Goal: Task Accomplishment & Management: Use online tool/utility

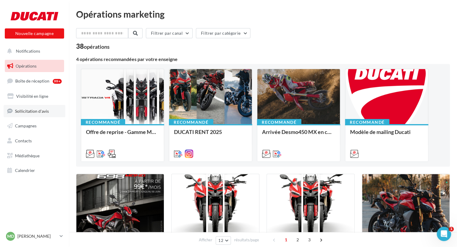
click at [56, 115] on link "Sollicitation d'avis" at bounding box center [35, 111] width 62 height 13
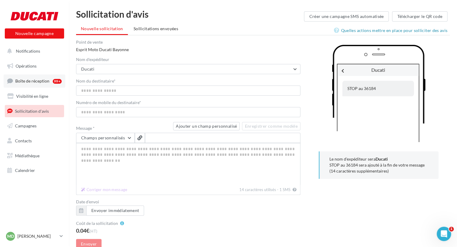
click at [45, 85] on link "Boîte de réception 99+" at bounding box center [35, 81] width 62 height 13
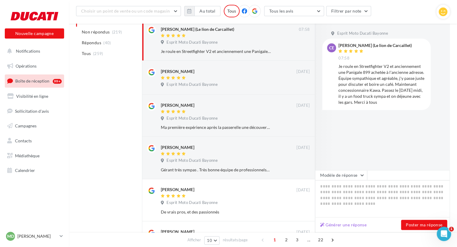
scroll to position [86, 0]
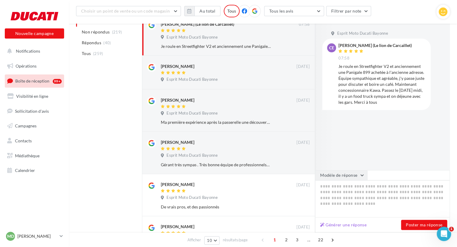
click at [359, 176] on button "Modèle de réponse" at bounding box center [341, 175] width 52 height 10
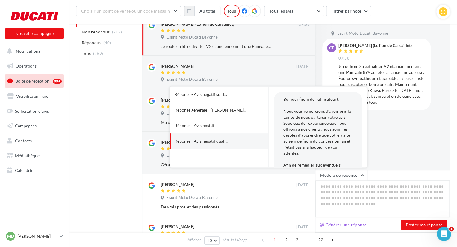
click at [370, 191] on textarea at bounding box center [382, 199] width 135 height 37
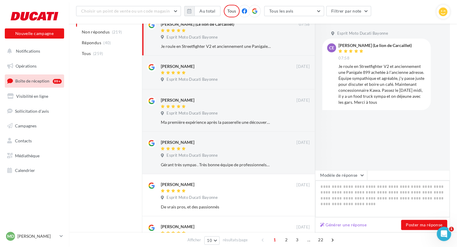
drag, startPoint x: 339, startPoint y: 186, endPoint x: 380, endPoint y: 193, distance: 41.6
click at [380, 193] on textarea at bounding box center [382, 199] width 135 height 37
click at [341, 227] on button "Générer une réponse" at bounding box center [343, 225] width 51 height 7
type textarea "**********"
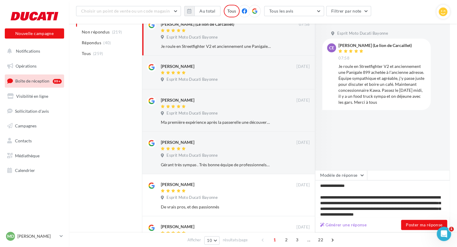
scroll to position [24, 0]
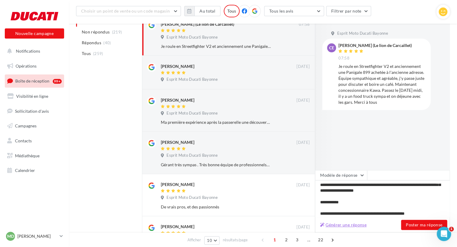
click at [338, 224] on button "Générer une réponse" at bounding box center [343, 225] width 51 height 7
type textarea "**********"
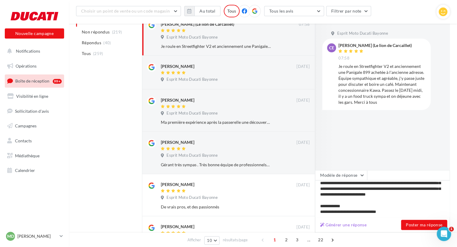
scroll to position [0, 0]
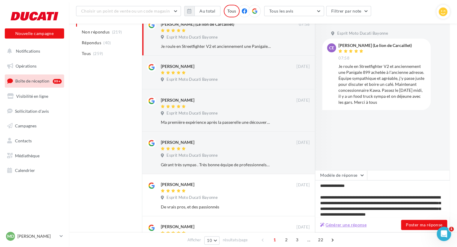
click at [353, 226] on button "Générer une réponse" at bounding box center [343, 225] width 51 height 7
type textarea "**********"
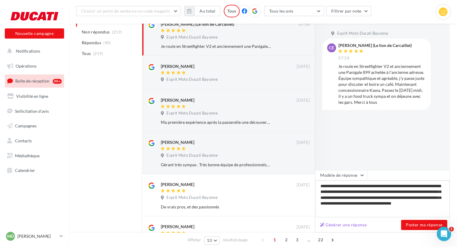
drag, startPoint x: 424, startPoint y: 190, endPoint x: 388, endPoint y: 192, distance: 35.4
click at [388, 192] on textarea "**********" at bounding box center [382, 199] width 135 height 37
type textarea "**********"
drag, startPoint x: 433, startPoint y: 198, endPoint x: 391, endPoint y: 192, distance: 43.2
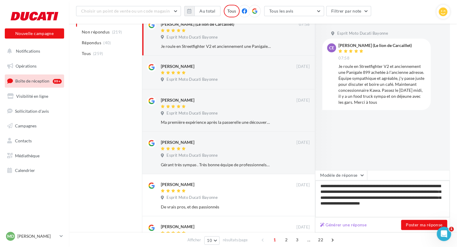
click at [391, 192] on textarea "**********" at bounding box center [382, 199] width 135 height 37
type textarea "**********"
drag, startPoint x: 360, startPoint y: 198, endPoint x: 320, endPoint y: 198, distance: 39.5
click at [320, 198] on textarea "**********" at bounding box center [382, 199] width 135 height 37
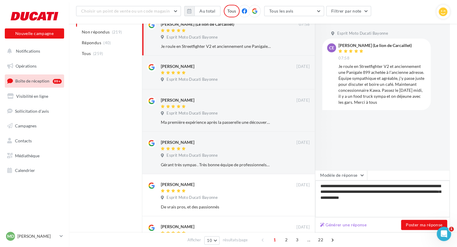
type textarea "**********"
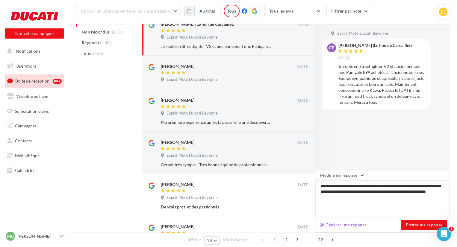
type textarea "**********"
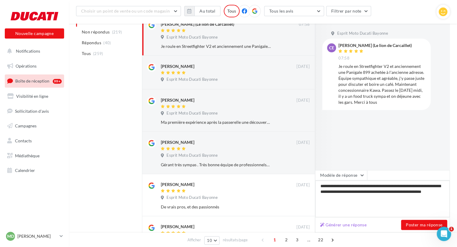
type textarea "**********"
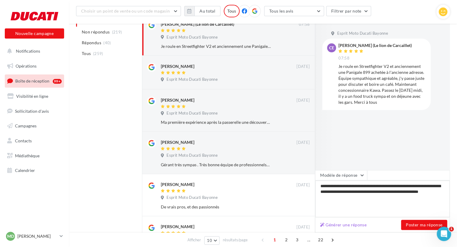
type textarea "**********"
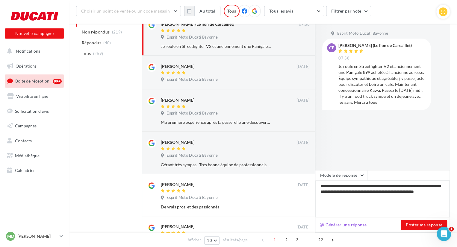
type textarea "**********"
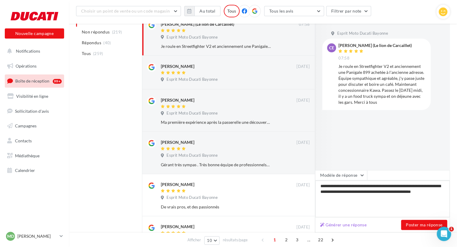
type textarea "**********"
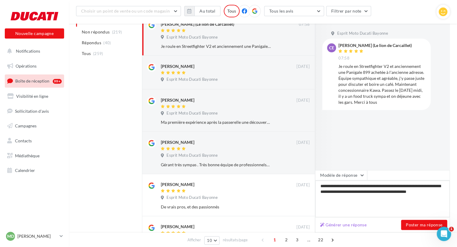
type textarea "**********"
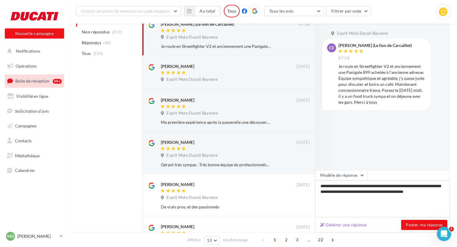
type textarea "**********"
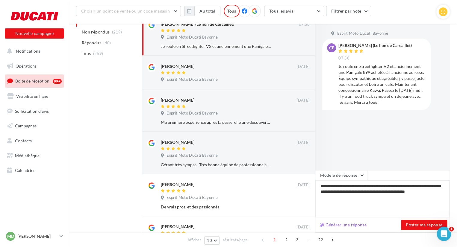
type textarea "**********"
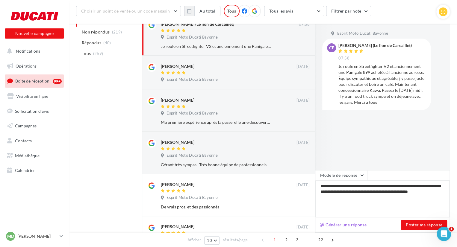
type textarea "**********"
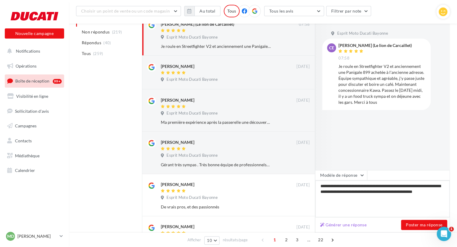
type textarea "**********"
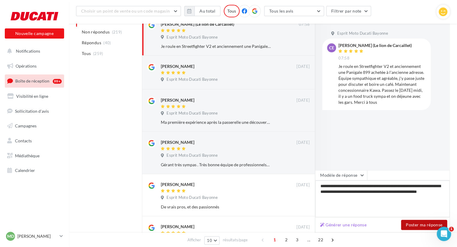
type textarea "**********"
click at [411, 227] on button "Poster ma réponse" at bounding box center [424, 225] width 46 height 10
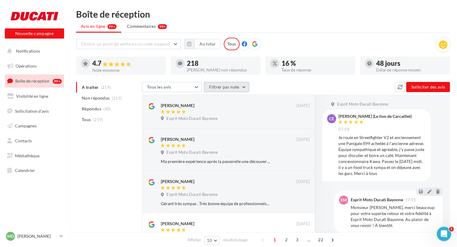
click at [231, 84] on button "Filtrer par note" at bounding box center [226, 87] width 45 height 10
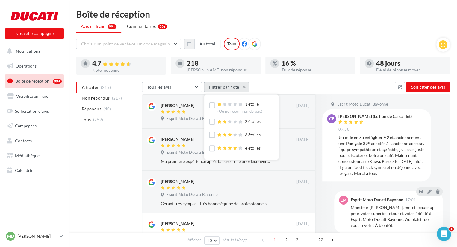
click at [226, 87] on button "Filtrer par note" at bounding box center [226, 87] width 45 height 10
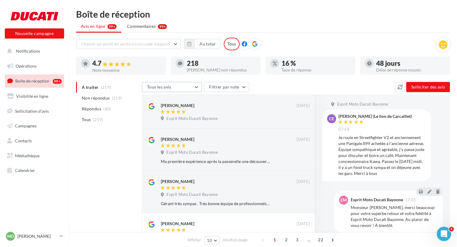
click at [197, 86] on button "Tous les avis" at bounding box center [172, 87] width 60 height 10
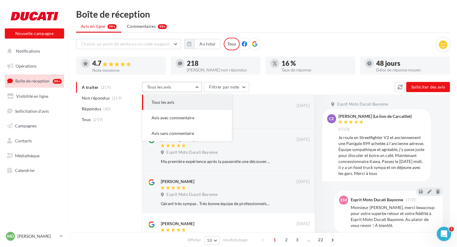
click at [188, 87] on button "Tous les avis" at bounding box center [172, 87] width 60 height 10
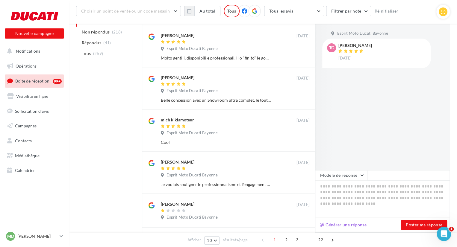
scroll to position [236, 0]
click at [344, 227] on button "Générer une réponse" at bounding box center [343, 225] width 51 height 7
type textarea "**********"
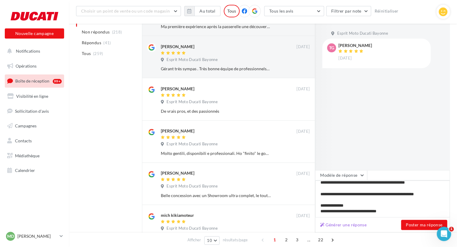
scroll to position [32, 0]
drag, startPoint x: 427, startPoint y: 194, endPoint x: 395, endPoint y: 196, distance: 31.8
click at [395, 196] on textarea "**********" at bounding box center [382, 199] width 135 height 37
type textarea "**********"
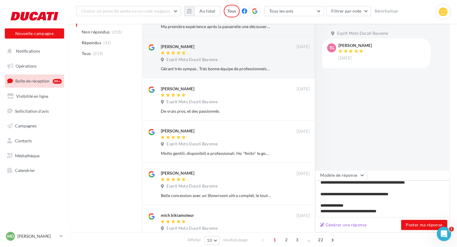
type textarea "**********"
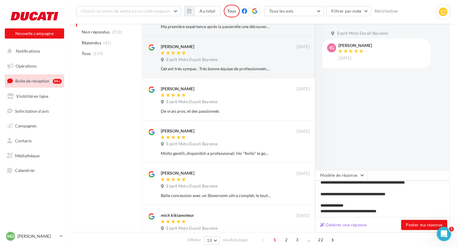
type textarea "**********"
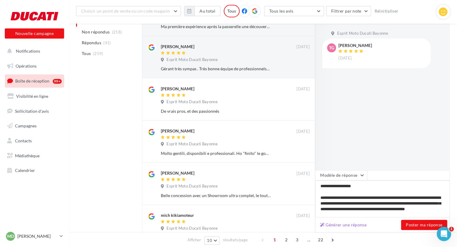
click at [330, 186] on textarea "**********" at bounding box center [382, 199] width 135 height 37
type textarea "**********"
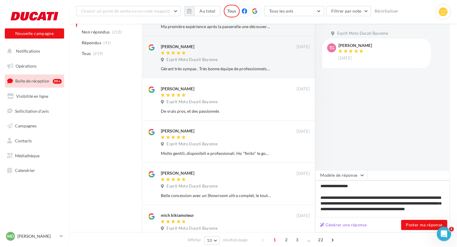
type textarea "**********"
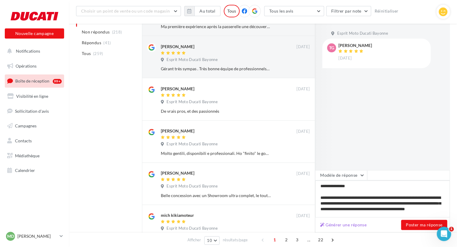
type textarea "**********"
click at [427, 206] on textarea "**********" at bounding box center [382, 199] width 135 height 37
type textarea "**********"
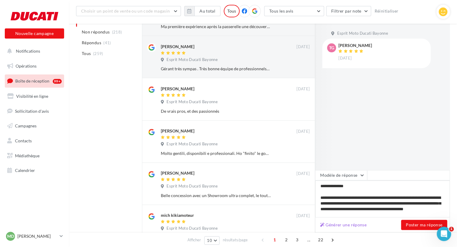
type textarea "**********"
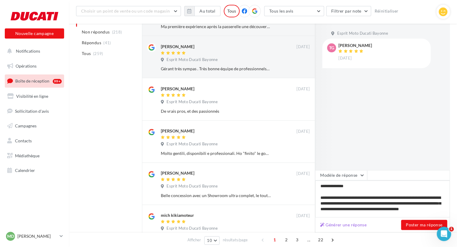
type textarea "**********"
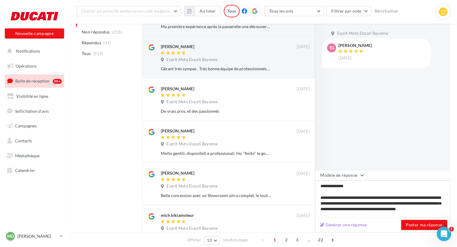
type textarea "**********"
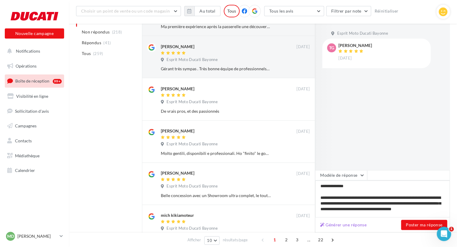
type textarea "**********"
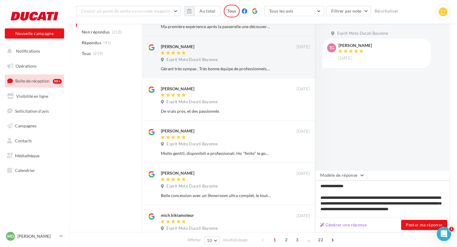
type textarea "**********"
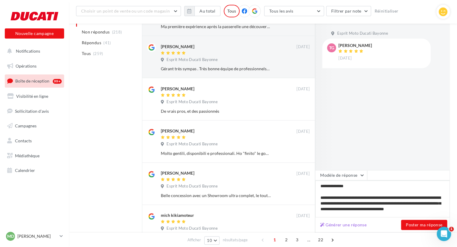
type textarea "**********"
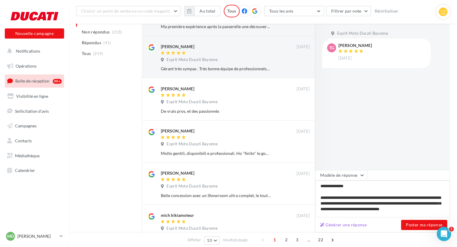
type textarea "**********"
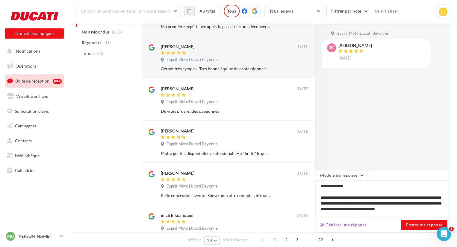
type textarea "**********"
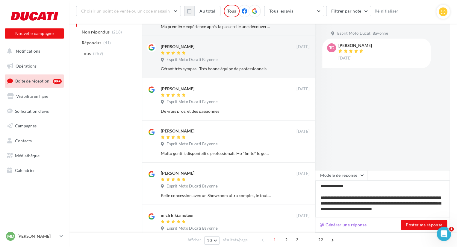
type textarea "**********"
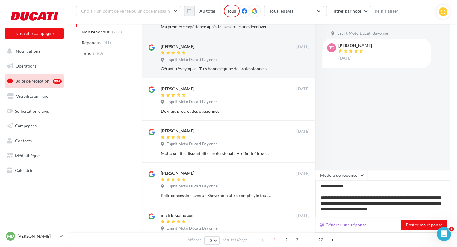
type textarea "**********"
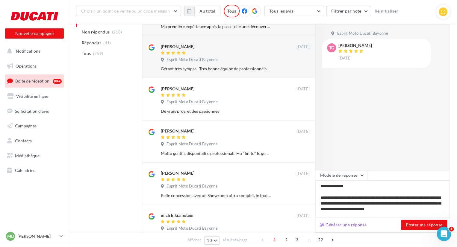
type textarea "**********"
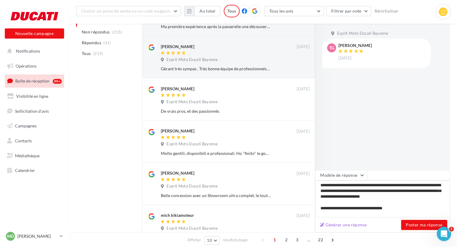
scroll to position [26, 0]
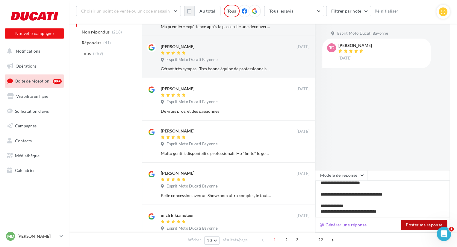
type textarea "**********"
click at [421, 226] on button "Poster ma réponse" at bounding box center [424, 225] width 46 height 10
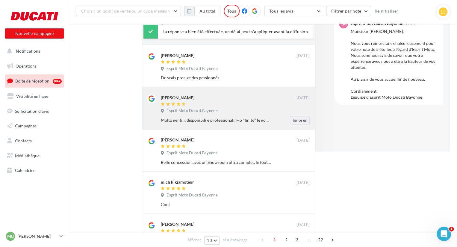
scroll to position [0, 0]
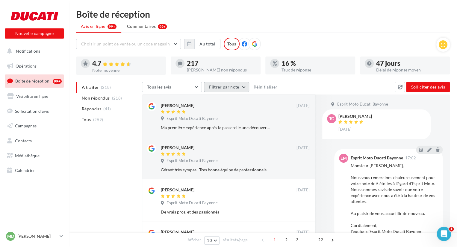
click at [240, 87] on button "Filtrer par note" at bounding box center [226, 87] width 45 height 10
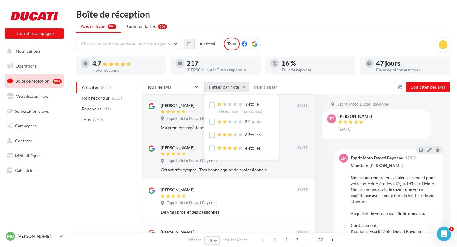
scroll to position [18, 0]
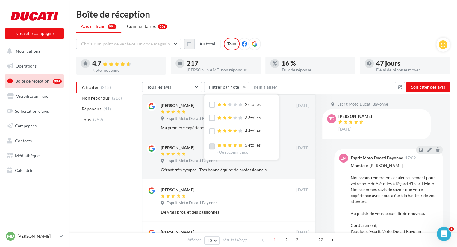
click at [212, 147] on label at bounding box center [212, 146] width 6 height 6
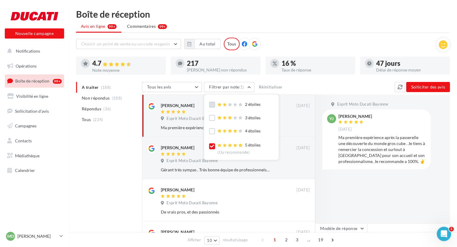
click at [211, 105] on label at bounding box center [212, 105] width 6 height 6
click at [213, 146] on icon at bounding box center [212, 146] width 4 height 4
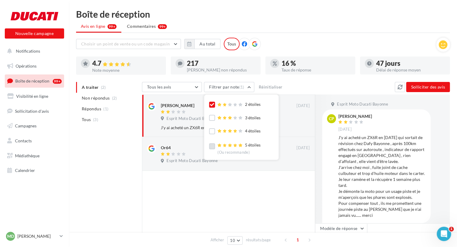
click at [120, 208] on div "A traiter (2) Non répondus (2) Répondus (1) Tous (3) Tous les avis Tous les avi…" at bounding box center [263, 192] width 374 height 221
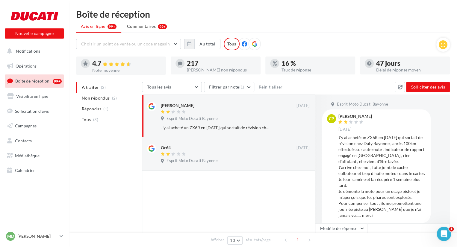
scroll to position [7, 0]
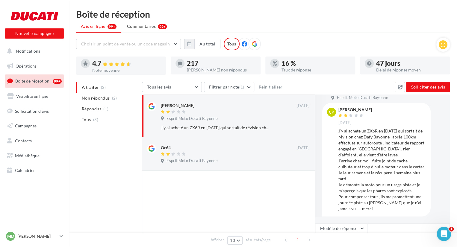
click at [243, 43] on icon at bounding box center [244, 43] width 5 height 5
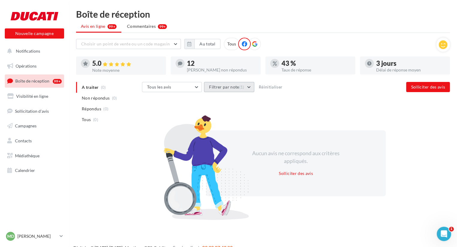
click at [239, 85] on span "(1)" at bounding box center [241, 87] width 5 height 5
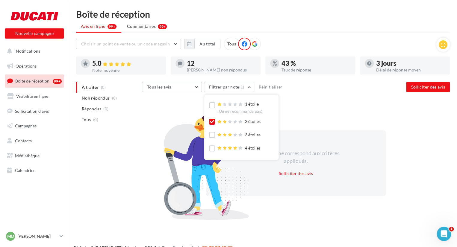
click at [211, 124] on label at bounding box center [212, 122] width 6 height 6
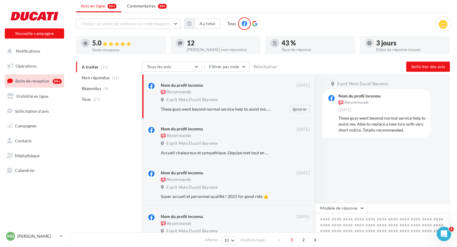
scroll to position [0, 0]
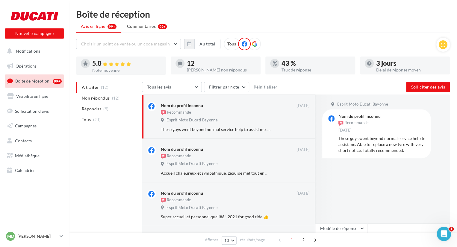
click at [252, 45] on icon at bounding box center [254, 43] width 5 height 5
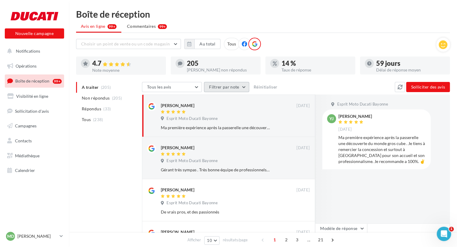
click at [228, 89] on button "Filtrer par note" at bounding box center [226, 87] width 45 height 10
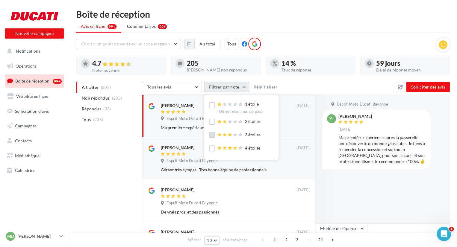
scroll to position [18, 0]
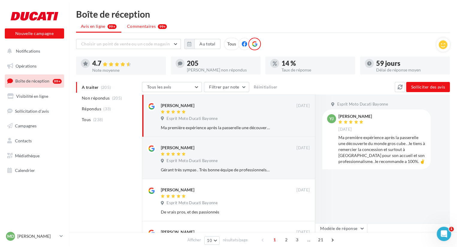
click at [146, 27] on span "Commentaires" at bounding box center [141, 26] width 29 height 6
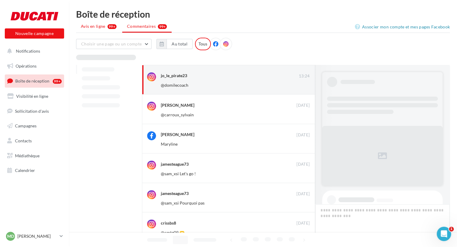
scroll to position [353, 0]
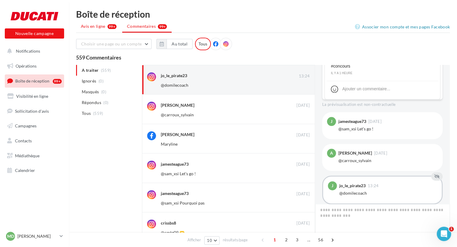
click at [92, 31] on li "Avis en ligne 99+" at bounding box center [98, 26] width 45 height 11
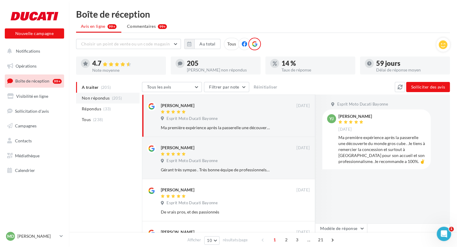
click at [105, 102] on li "Non répondus (205)" at bounding box center [107, 98] width 63 height 11
click at [443, 44] on icon at bounding box center [443, 44] width 9 height 9
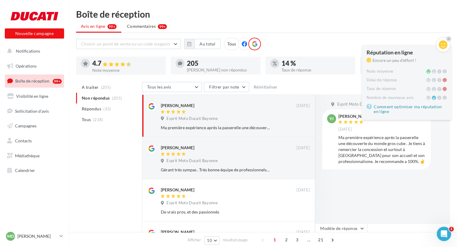
click at [450, 39] on icon at bounding box center [448, 39] width 2 height 4
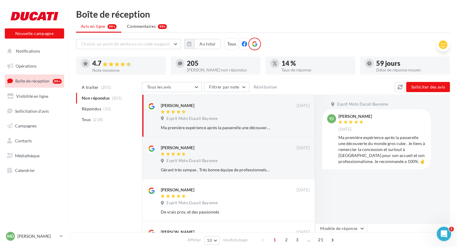
click at [225, 44] on div "Tous" at bounding box center [232, 44] width 16 height 13
click at [132, 28] on span "Commentaires" at bounding box center [131, 26] width 29 height 6
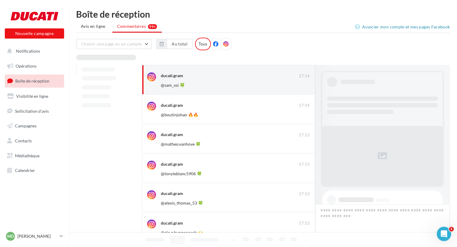
scroll to position [442, 0]
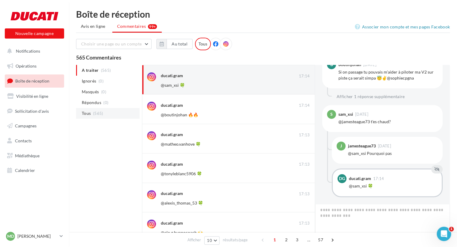
click at [114, 113] on li "Tous (565)" at bounding box center [107, 113] width 63 height 11
click at [182, 48] on button "Au total" at bounding box center [180, 44] width 26 height 10
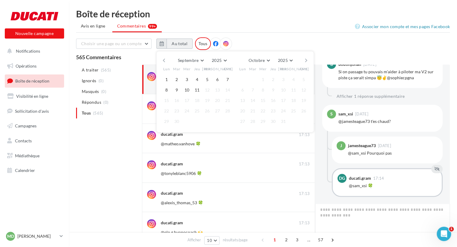
click at [182, 48] on button "Au total" at bounding box center [180, 44] width 26 height 10
click at [243, 19] on div "Boîte de réception Avis en ligne Commentaires 99+ Associer mon compte et mes pa…" at bounding box center [263, 193] width 388 height 368
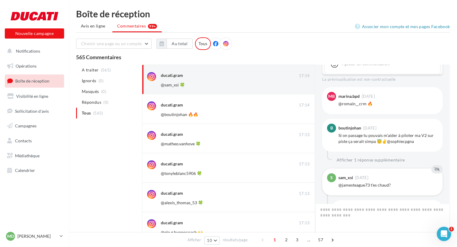
scroll to position [377, 0]
click at [392, 158] on button "Afficher 1 réponse supplémentaire" at bounding box center [370, 161] width 73 height 7
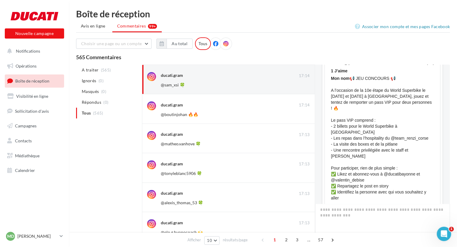
scroll to position [184, 0]
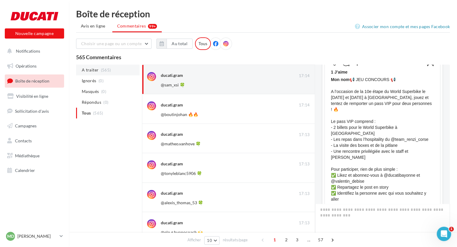
click at [115, 68] on li "A traiter (565)" at bounding box center [107, 70] width 63 height 11
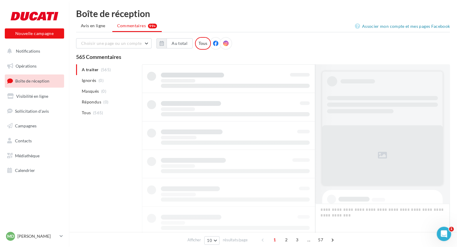
scroll to position [392, 0]
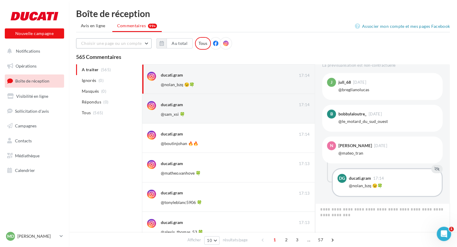
click at [137, 45] on span "Choisir une page ou un compte" at bounding box center [111, 43] width 61 height 5
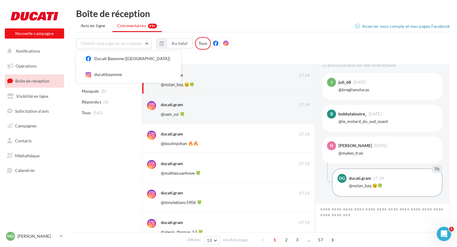
click at [125, 134] on div "A traiter (565) Ignorés (0) Masqués (0) Répondus (0) Tous (565) ducati.gram 17:…" at bounding box center [263, 220] width 374 height 312
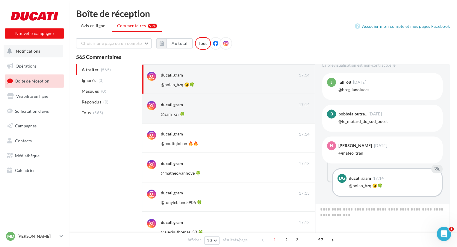
click at [48, 53] on button "Notifications" at bounding box center [33, 51] width 59 height 13
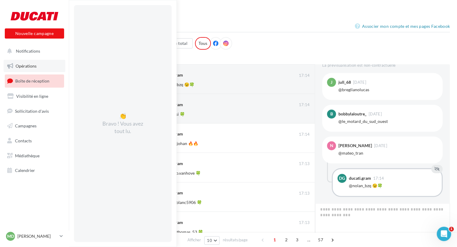
click at [40, 67] on link "Opérations" at bounding box center [35, 66] width 62 height 13
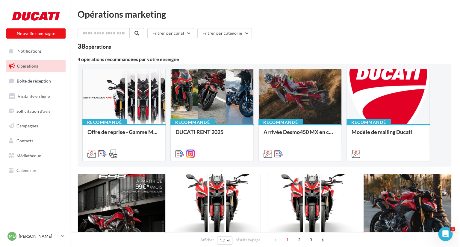
scroll to position [92, 0]
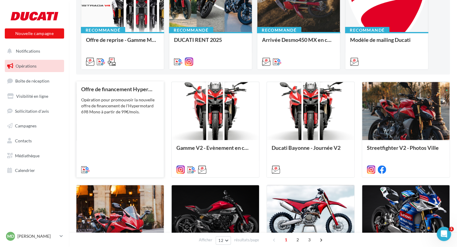
click at [127, 131] on div "Offre de financement Hypermotard 698 Mono Opération pour promouvoir la nouvelle…" at bounding box center [120, 129] width 78 height 86
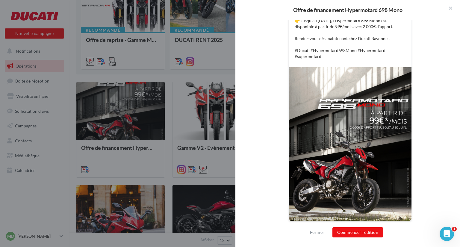
scroll to position [0, 0]
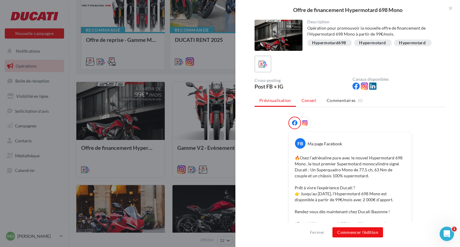
click at [307, 101] on span "Conseil" at bounding box center [309, 100] width 15 height 5
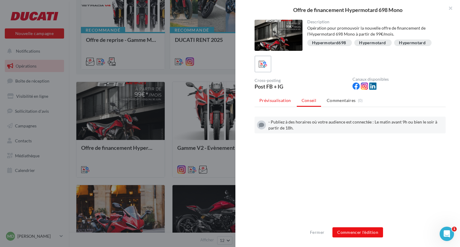
click at [279, 97] on li "Prévisualisation" at bounding box center [275, 100] width 41 height 11
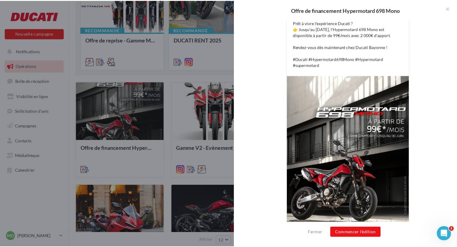
scroll to position [165, 0]
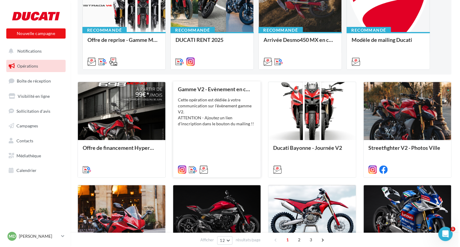
scroll to position [0, 0]
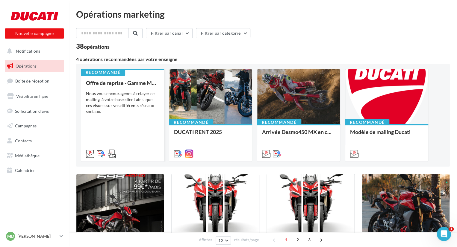
click at [121, 99] on div "Nous vous encourageons à relayer ce mailing à votre base client ainsi que ces v…" at bounding box center [122, 103] width 73 height 24
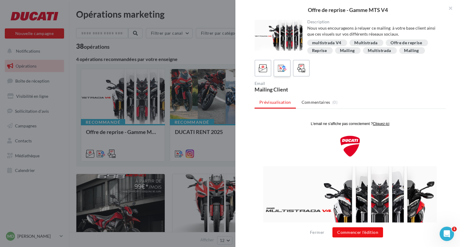
click at [284, 73] on div at bounding box center [282, 68] width 11 height 11
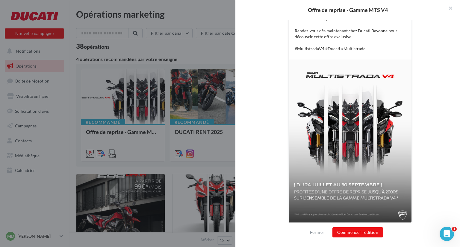
scroll to position [169, 0]
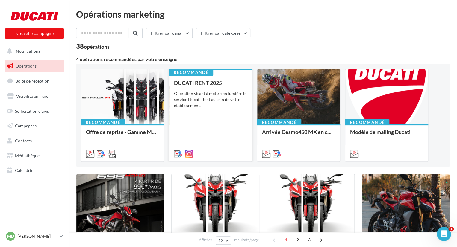
click at [226, 89] on div "DUCATI RENT 2025 Opération visant à mettre en lumière le service Ducati Rent au…" at bounding box center [210, 118] width 73 height 76
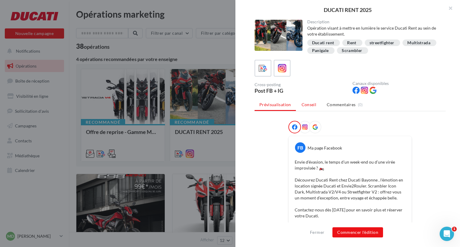
click at [312, 108] on li "Conseil" at bounding box center [309, 104] width 24 height 11
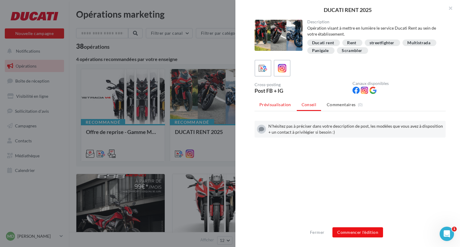
click at [283, 105] on span "Prévisualisation" at bounding box center [275, 104] width 32 height 5
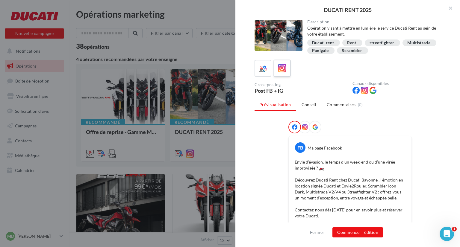
click at [282, 72] on icon at bounding box center [282, 68] width 9 height 9
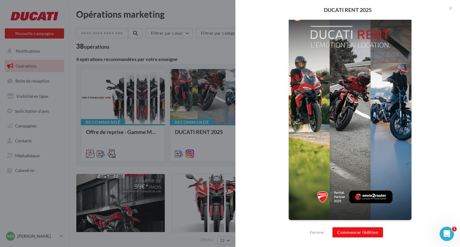
scroll to position [0, 0]
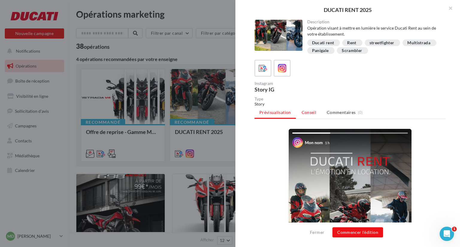
click at [309, 111] on span "Conseil" at bounding box center [309, 112] width 15 height 5
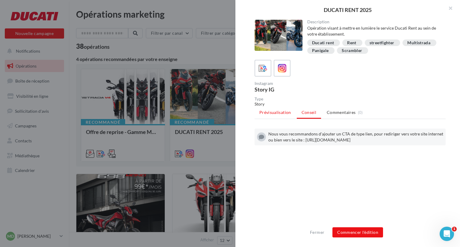
click at [284, 115] on li "Prévisualisation" at bounding box center [275, 112] width 41 height 11
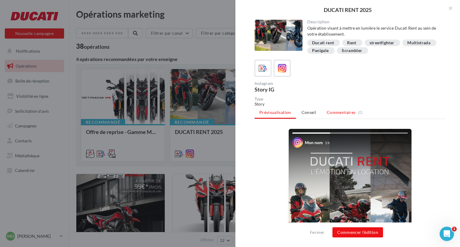
click at [334, 110] on span "Commentaires" at bounding box center [341, 113] width 29 height 6
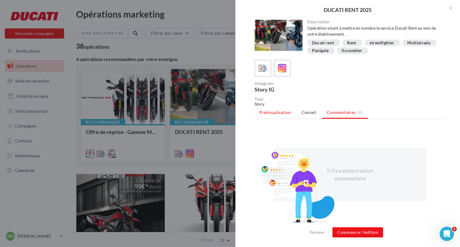
click at [276, 113] on span "Prévisualisation" at bounding box center [275, 112] width 32 height 5
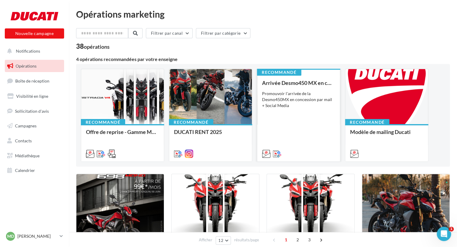
click at [311, 112] on div "Arrivée Desmo450 MX en concession Promouvoir l'arrivée de la Desmo450MX en conc…" at bounding box center [298, 118] width 73 height 76
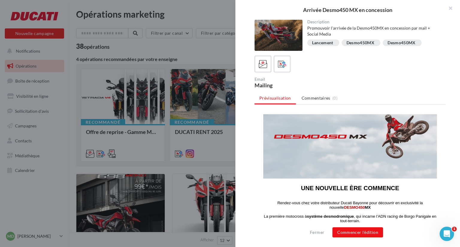
scroll to position [66, 0]
click at [281, 65] on icon at bounding box center [282, 64] width 9 height 9
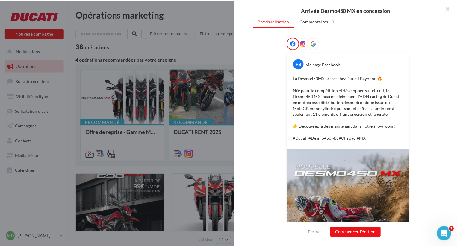
scroll to position [79, 0]
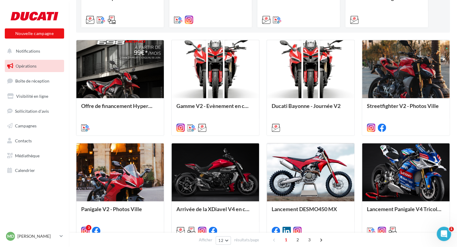
scroll to position [0, 0]
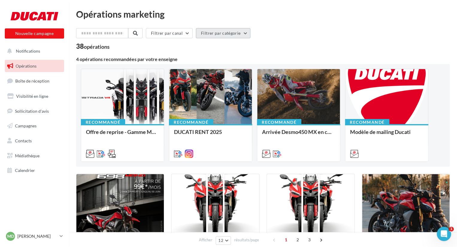
click at [233, 31] on button "Filtrer par catégorie" at bounding box center [223, 33] width 55 height 10
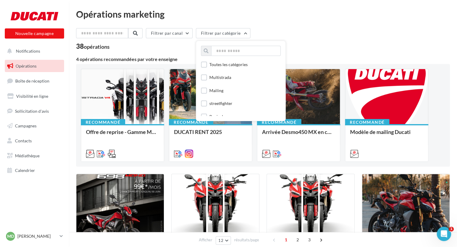
click at [263, 16] on div "Opérations marketing" at bounding box center [263, 14] width 374 height 9
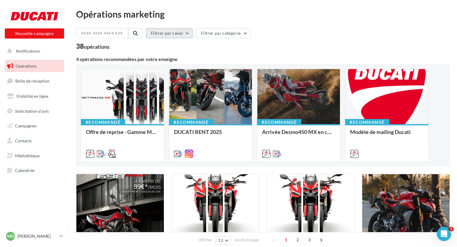
click at [174, 36] on button "Filtrer par canal" at bounding box center [169, 33] width 47 height 10
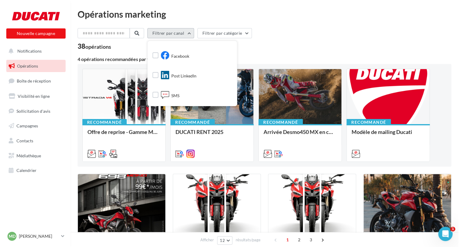
scroll to position [20, 0]
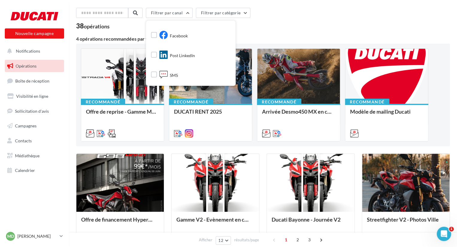
click at [290, 20] on div "Filtrer par canal Tous les canaux Email Cross-posting Document Instagram Facebo…" at bounding box center [263, 14] width 374 height 13
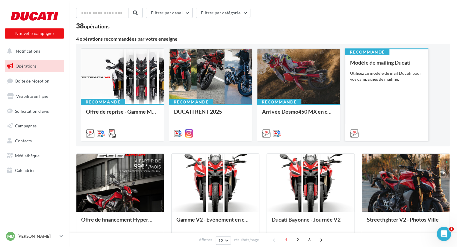
click at [382, 127] on div at bounding box center [386, 133] width 83 height 17
click at [379, 72] on div "Utilisez ce modèle de mail Ducati pour vos campagnes de mailing." at bounding box center [386, 76] width 73 height 12
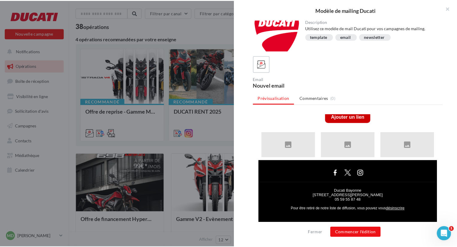
scroll to position [0, 0]
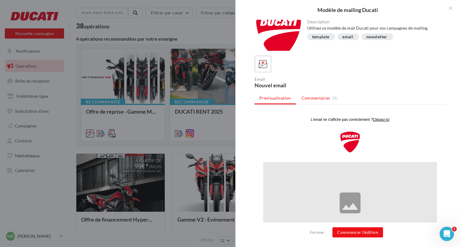
click at [316, 99] on span "Commentaires" at bounding box center [316, 98] width 29 height 6
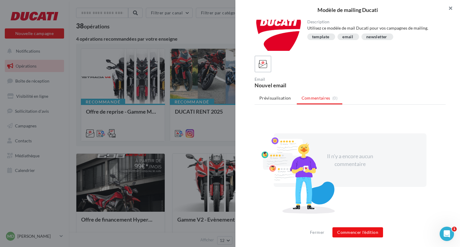
click at [453, 7] on button "button" at bounding box center [448, 9] width 24 height 18
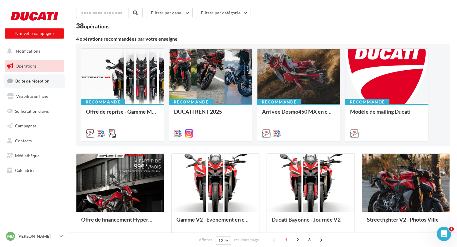
click at [42, 82] on span "Boîte de réception" at bounding box center [32, 80] width 34 height 5
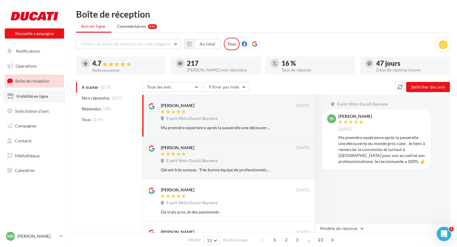
click at [33, 97] on span "Visibilité en ligne" at bounding box center [32, 96] width 32 height 5
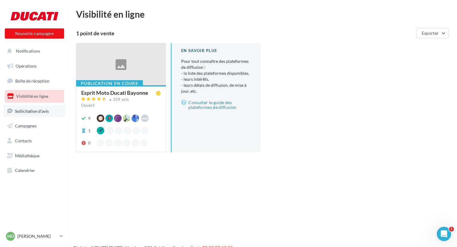
click at [34, 110] on span "Sollicitation d'avis" at bounding box center [32, 110] width 34 height 5
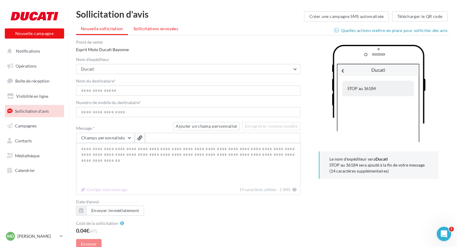
click at [152, 29] on span "Sollicitations envoyées" at bounding box center [156, 28] width 45 height 5
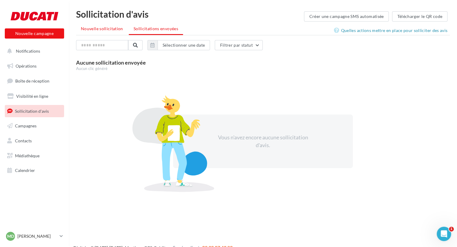
click at [103, 30] on span "Nouvelle sollicitation" at bounding box center [102, 28] width 42 height 5
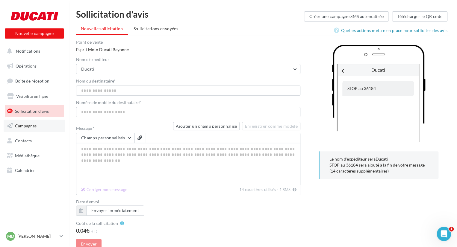
click at [34, 126] on span "Campagnes" at bounding box center [26, 125] width 22 height 5
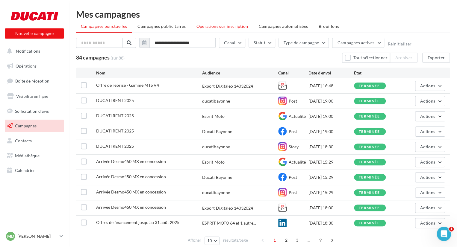
click at [228, 30] on li "Operations sur inscription" at bounding box center [221, 26] width 61 height 11
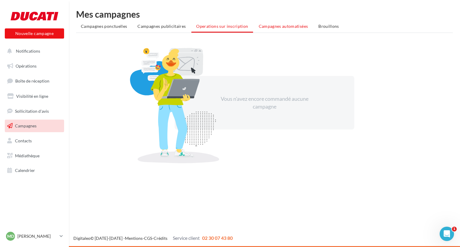
click at [269, 29] on li "Campagnes automatisées" at bounding box center [283, 26] width 59 height 11
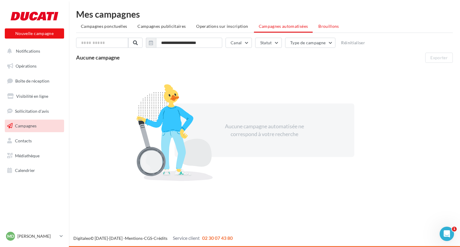
click at [319, 31] on li "Brouillons" at bounding box center [329, 26] width 30 height 11
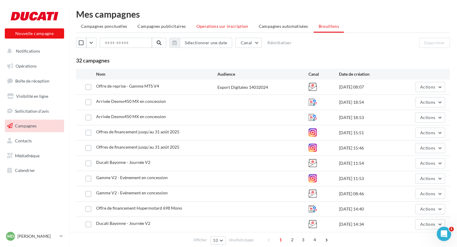
click at [198, 26] on span "Operations sur inscription" at bounding box center [222, 26] width 52 height 5
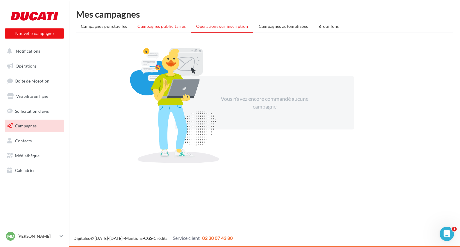
click at [167, 25] on span "Campagnes publicitaires" at bounding box center [161, 26] width 48 height 5
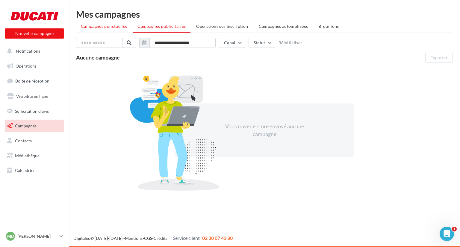
click at [111, 26] on span "Campagnes ponctuelles" at bounding box center [104, 26] width 46 height 5
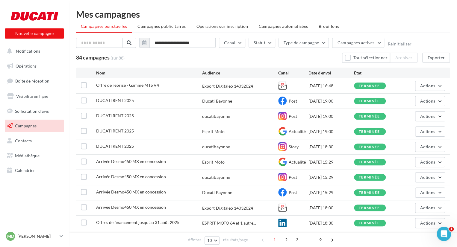
scroll to position [25, 0]
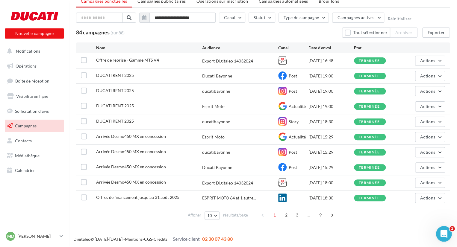
click at [438, 234] on div "Ouvrir le Messenger Intercom" at bounding box center [443, 233] width 20 height 20
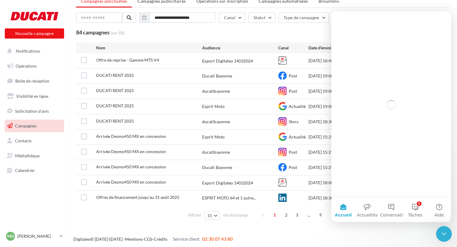
scroll to position [0, 0]
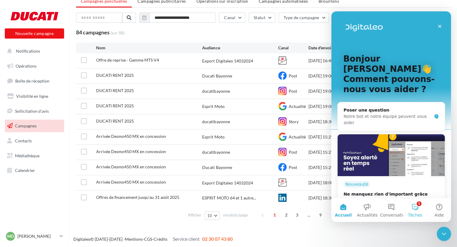
click at [415, 208] on button "1 Tâches" at bounding box center [415, 210] width 24 height 24
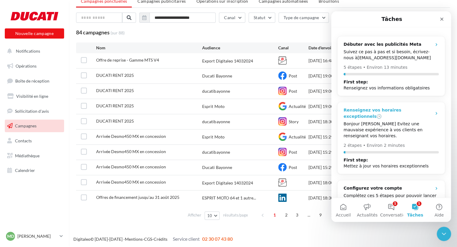
click at [412, 121] on div "Bonjour Mickael👋 Evitez une mauvaise expérience à vos clients en renseignant vo…" at bounding box center [391, 130] width 95 height 18
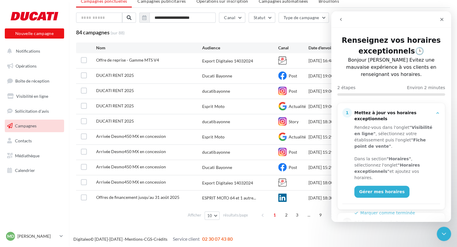
scroll to position [19, 0]
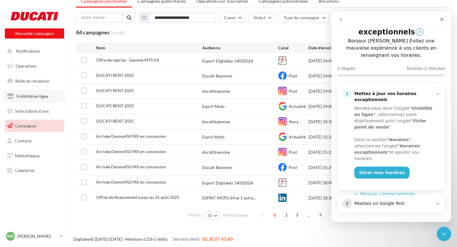
click at [49, 93] on link "Visibilité en ligne" at bounding box center [35, 96] width 62 height 13
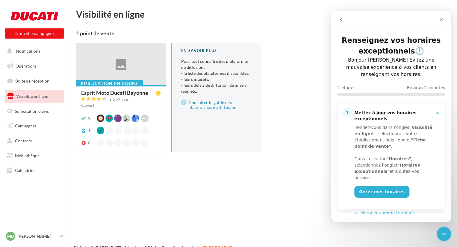
click at [133, 62] on div at bounding box center [120, 64] width 89 height 43
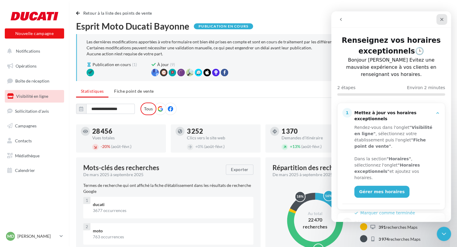
click at [444, 21] on div "Fermer" at bounding box center [441, 19] width 11 height 11
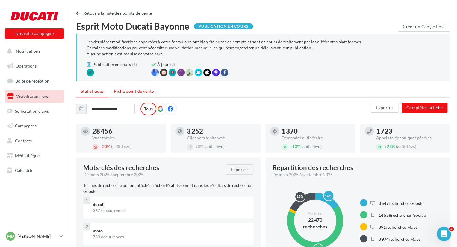
click at [139, 94] on li "Fiche point de vente" at bounding box center [133, 91] width 49 height 11
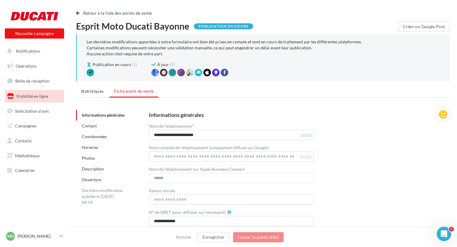
click at [89, 146] on link "Horaires" at bounding box center [90, 147] width 16 height 5
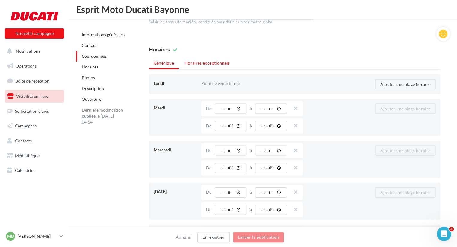
click at [214, 64] on li "Horaires exceptionnels" at bounding box center [207, 63] width 55 height 11
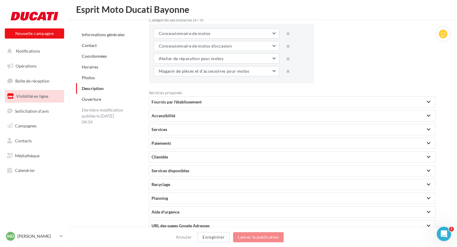
scroll to position [1062, 0]
click at [175, 102] on div "Fournis par l'établissement" at bounding box center [292, 101] width 281 height 6
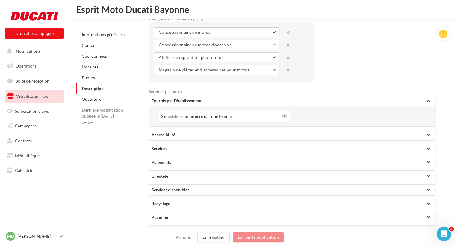
click at [178, 101] on div "Fournis par l'établissement" at bounding box center [292, 101] width 281 height 6
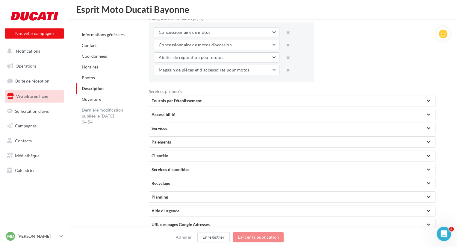
click at [173, 118] on div "Accessibilité" at bounding box center [292, 114] width 286 height 11
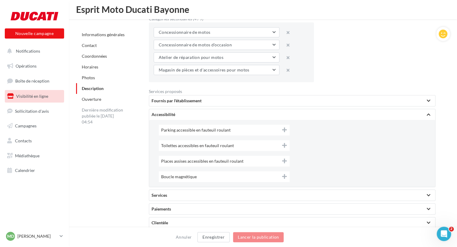
click at [185, 115] on div "Accessibilité" at bounding box center [292, 115] width 281 height 6
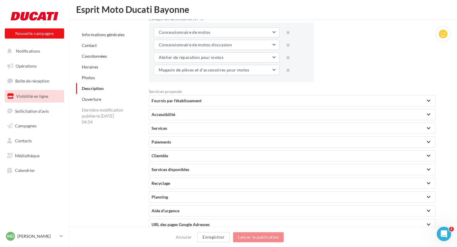
click at [175, 129] on div "Services" at bounding box center [292, 129] width 281 height 6
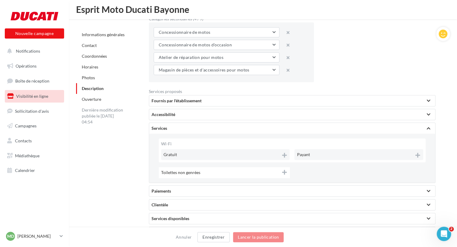
click at [175, 129] on div "Services" at bounding box center [292, 129] width 281 height 6
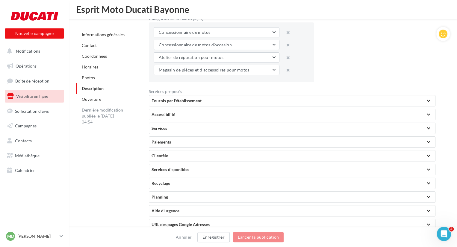
click at [181, 145] on div "Paiements" at bounding box center [292, 142] width 286 height 11
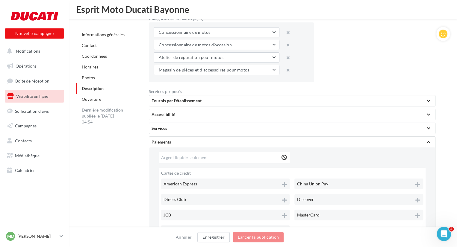
click at [185, 140] on div "Paiements" at bounding box center [292, 142] width 281 height 6
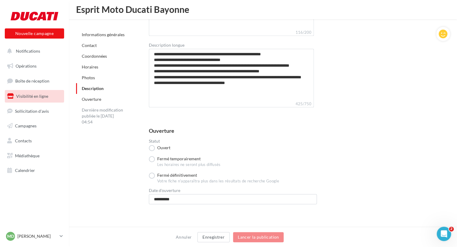
scroll to position [1319, 0]
click at [37, 112] on span "Sollicitation d'avis" at bounding box center [32, 110] width 34 height 5
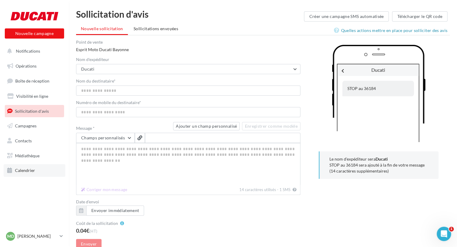
click at [41, 170] on link "Calendrier" at bounding box center [35, 170] width 62 height 13
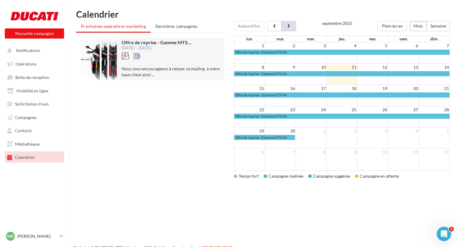
click at [291, 26] on button "button" at bounding box center [289, 26] width 14 height 10
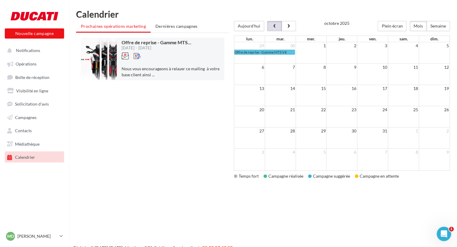
click at [273, 29] on button "button" at bounding box center [274, 26] width 14 height 10
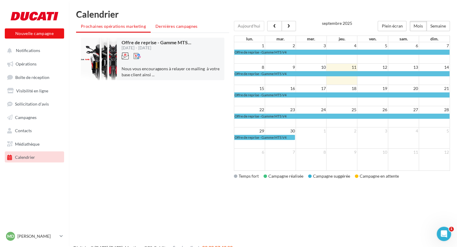
click at [177, 30] on li "Dernières campagnes" at bounding box center [177, 26] width 52 height 11
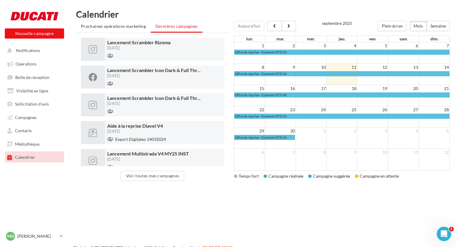
click at [109, 218] on div "Nouvelle campagne Nouvelle campagne Notifications Opérations Boîte de réception…" at bounding box center [228, 133] width 457 height 247
click at [233, 221] on div "Nouvelle campagne Nouvelle campagne Notifications Opérations Boîte de réception…" at bounding box center [228, 133] width 457 height 247
click at [290, 202] on div "Nouvelle campagne Nouvelle campagne Notifications Opérations Boîte de réception…" at bounding box center [228, 133] width 457 height 247
click at [129, 28] on span "Prochaines opérations marketing" at bounding box center [113, 26] width 65 height 5
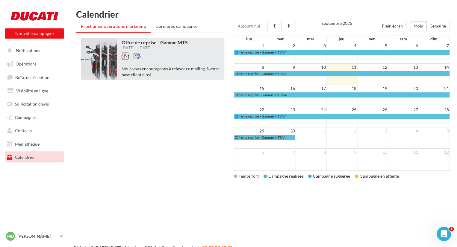
click at [196, 59] on div "Offre de reprise - Gamme MTS ... [DATE] - [DATE]" at bounding box center [171, 53] width 98 height 26
click at [157, 49] on div "[DATE] - [DATE]" at bounding box center [157, 48] width 70 height 4
click at [168, 43] on span "Offre de reprise - Gamme MTS ..." at bounding box center [157, 43] width 70 height 6
click at [162, 65] on div at bounding box center [157, 58] width 70 height 13
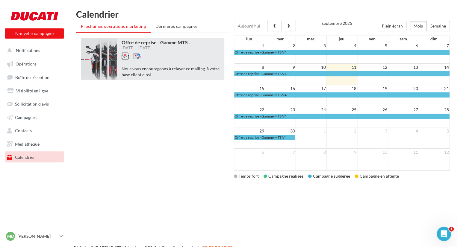
click at [164, 48] on div "[DATE] - [DATE]" at bounding box center [157, 48] width 70 height 4
click at [141, 57] on div at bounding box center [157, 58] width 70 height 13
click at [111, 63] on div at bounding box center [99, 59] width 36 height 43
click at [143, 69] on span "Nous vous encourageons à relayer ce mailing à votre base client ainsi" at bounding box center [171, 71] width 98 height 11
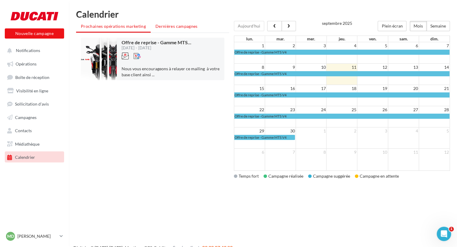
click at [181, 29] on span "Dernières campagnes" at bounding box center [176, 26] width 42 height 5
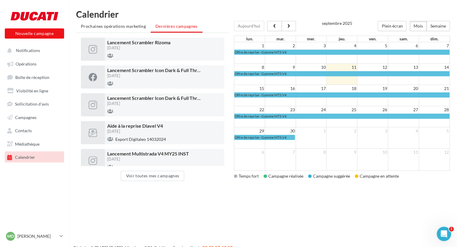
click at [232, 211] on div "Nouvelle campagne Nouvelle campagne Notifications Opérations Boîte de réception…" at bounding box center [228, 133] width 457 height 247
click at [37, 66] on link "Opérations" at bounding box center [35, 63] width 62 height 11
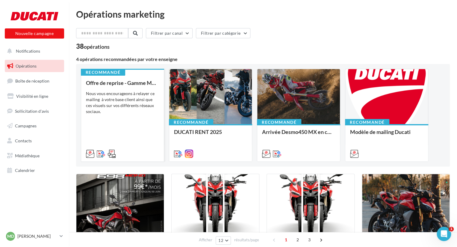
click at [123, 125] on div "Offre de reprise - Gamme MTS V4 Nous vous encourageons à relayer ce mailing à v…" at bounding box center [122, 118] width 73 height 76
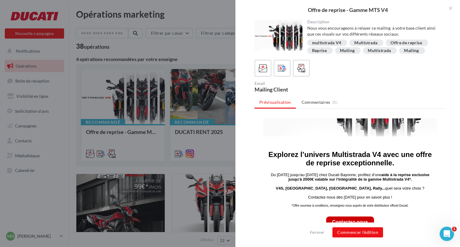
scroll to position [173, 0]
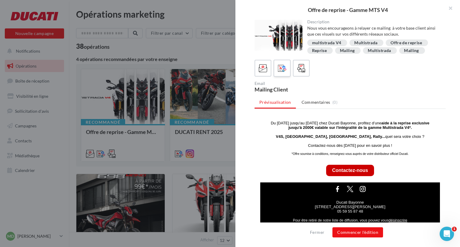
click at [282, 67] on icon at bounding box center [282, 68] width 9 height 9
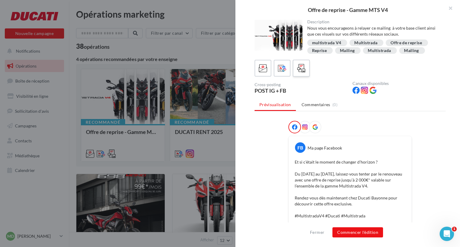
click at [304, 68] on icon at bounding box center [301, 68] width 9 height 9
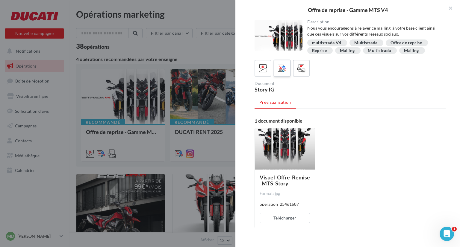
click at [282, 73] on div at bounding box center [282, 68] width 11 height 11
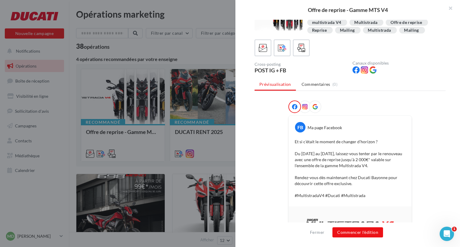
scroll to position [23, 0]
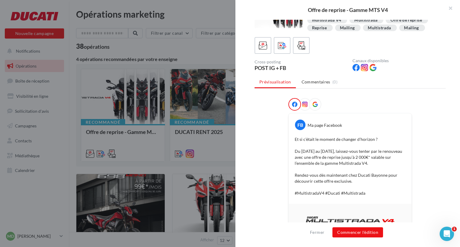
click at [304, 104] on icon at bounding box center [304, 104] width 5 height 5
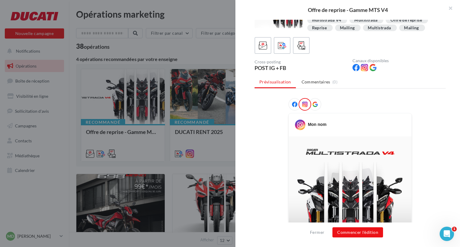
click at [315, 104] on icon at bounding box center [314, 104] width 5 height 5
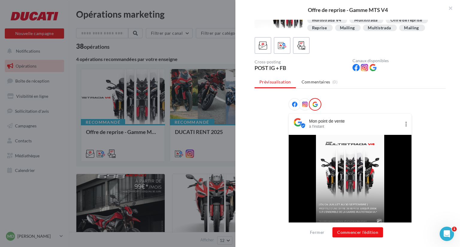
scroll to position [90, 0]
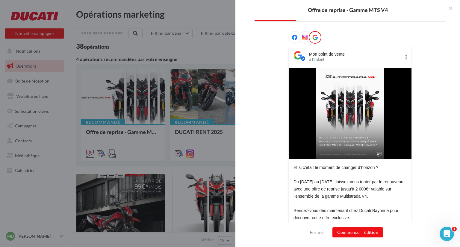
click at [296, 40] on span at bounding box center [294, 38] width 5 height 6
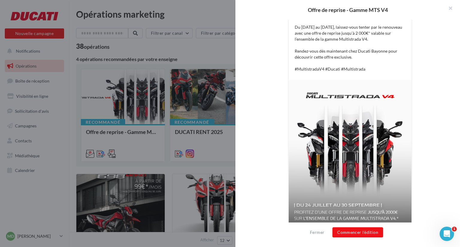
scroll to position [147, 0]
click at [372, 229] on button "Commencer l'édition" at bounding box center [357, 233] width 51 height 10
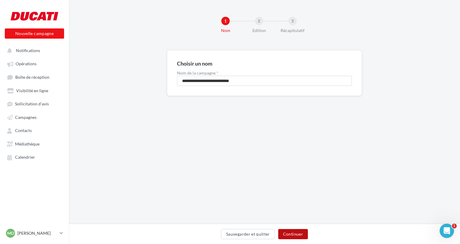
click at [294, 232] on button "Continuer" at bounding box center [293, 234] width 30 height 10
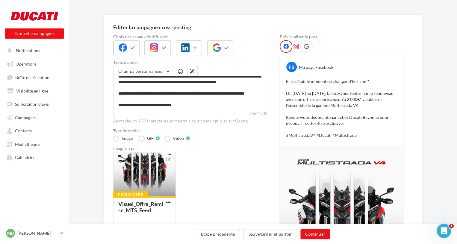
scroll to position [36, 0]
click at [140, 140] on label "GIF" at bounding box center [149, 138] width 21 height 6
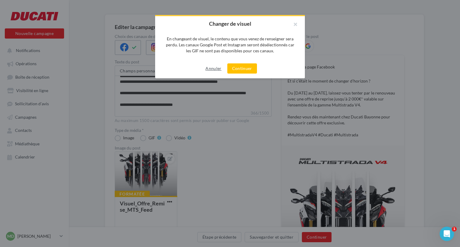
click at [211, 70] on button "Annuler" at bounding box center [213, 68] width 21 height 7
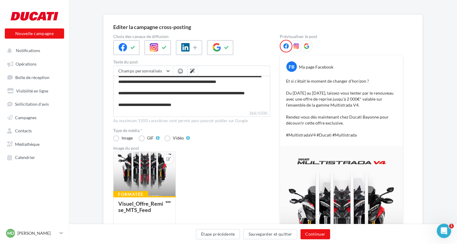
click at [295, 46] on icon at bounding box center [296, 45] width 5 height 5
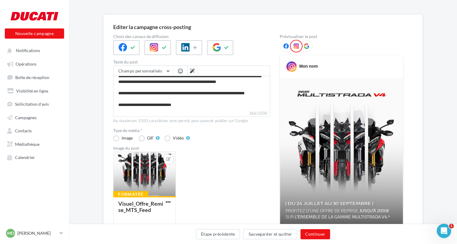
click at [304, 46] on icon at bounding box center [306, 45] width 5 height 5
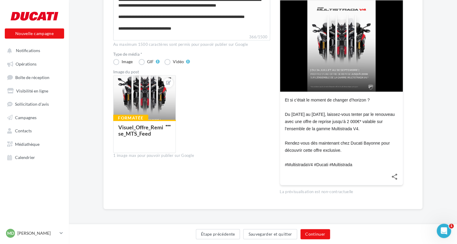
scroll to position [0, 0]
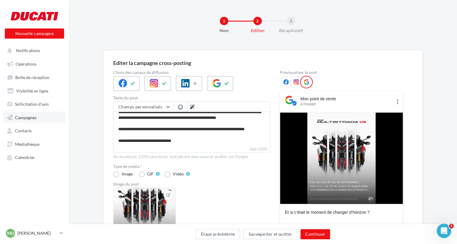
click at [35, 118] on span "Campagnes" at bounding box center [26, 117] width 22 height 5
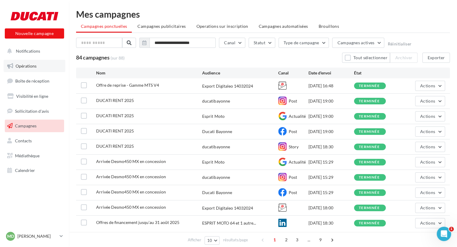
click at [44, 62] on link "Opérations" at bounding box center [35, 66] width 62 height 13
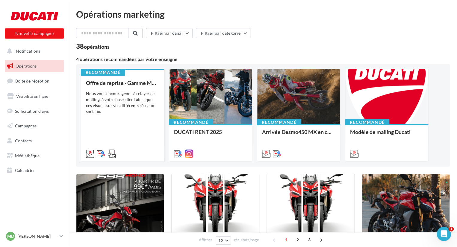
click at [135, 121] on div "Offre de reprise - Gamme MTS V4 Nous vous encourageons à relayer ce mailing à v…" at bounding box center [122, 118] width 73 height 76
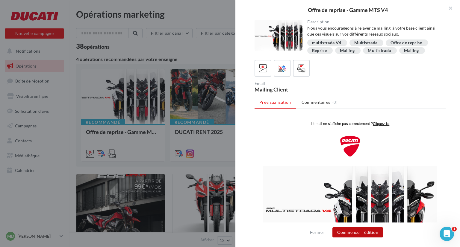
click at [368, 231] on button "Commencer l'édition" at bounding box center [357, 233] width 51 height 10
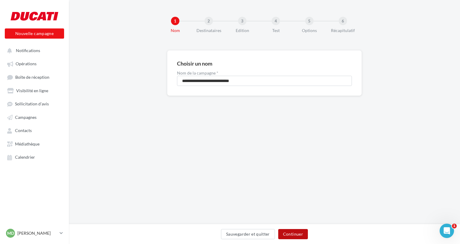
click at [296, 235] on button "Continuer" at bounding box center [293, 234] width 30 height 10
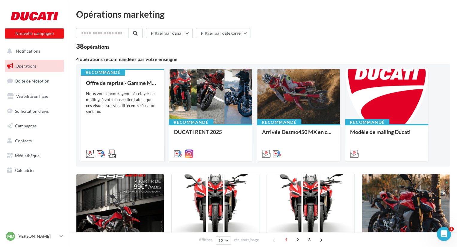
click at [121, 108] on div "Nous vous encourageons à relayer ce mailing à votre base client ainsi que ces v…" at bounding box center [122, 103] width 73 height 24
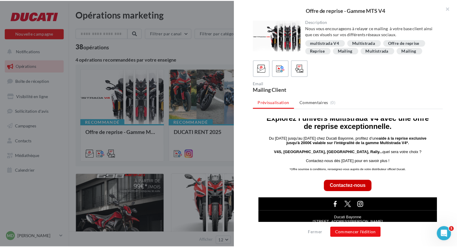
scroll to position [154, 0]
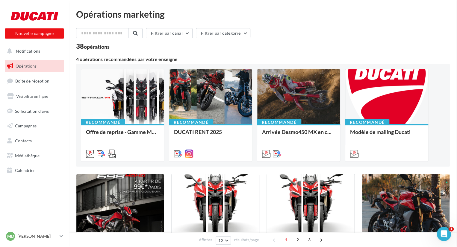
click at [37, 170] on link "Calendrier" at bounding box center [35, 170] width 62 height 13
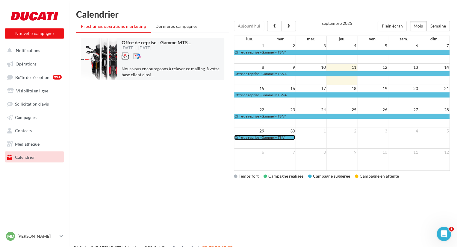
click at [277, 137] on span "Offre de reprise - Gamme MTS V4" at bounding box center [261, 137] width 52 height 4
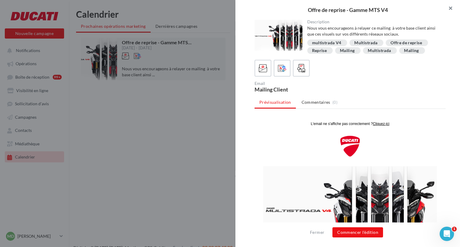
click at [453, 12] on button "button" at bounding box center [448, 9] width 24 height 18
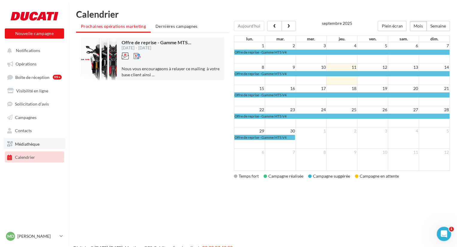
click at [45, 143] on link "Médiathèque" at bounding box center [35, 143] width 62 height 11
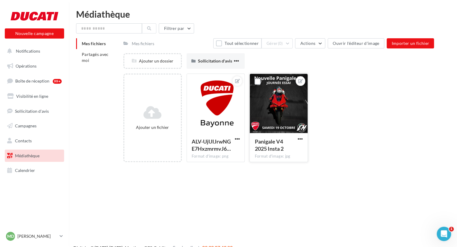
click at [279, 99] on div at bounding box center [279, 104] width 58 height 60
click at [203, 167] on div "**********" at bounding box center [278, 167] width 311 height 0
click at [285, 106] on div at bounding box center [279, 104] width 58 height 60
click at [186, 182] on div "Nouvelle campagne Nouvelle campagne Notifications Opérations Boîte de réception…" at bounding box center [228, 133] width 457 height 247
click at [52, 83] on link "Boîte de réception 99+" at bounding box center [35, 81] width 62 height 13
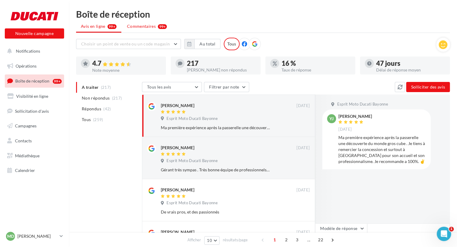
click at [141, 28] on span "Commentaires" at bounding box center [141, 26] width 29 height 6
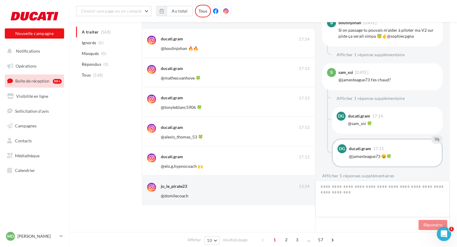
scroll to position [454, 0]
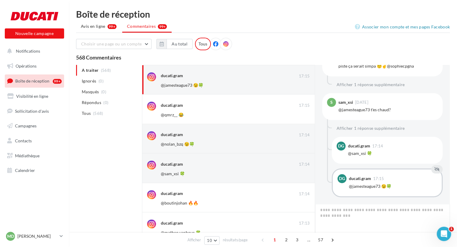
click at [109, 161] on div "A traiter (568) Ignorés (0) [GEOGRAPHIC_DATA] (0) Répondus (0) Tous (568) ducat…" at bounding box center [263, 221] width 374 height 312
